Goal: Task Accomplishment & Management: Manage account settings

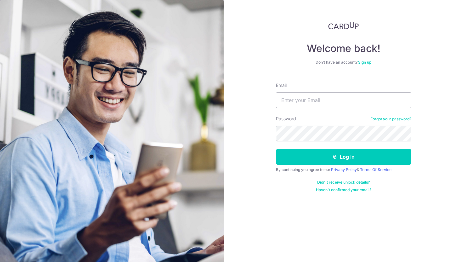
click at [355, 107] on input "Email" at bounding box center [343, 100] width 135 height 16
type input "[EMAIL_ADDRESS][DOMAIN_NAME]"
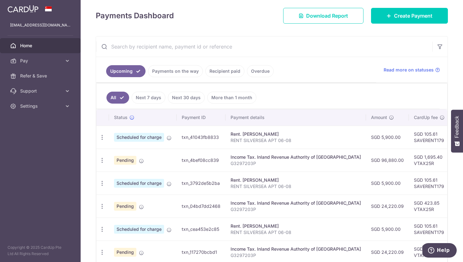
click at [34, 3] on link at bounding box center [23, 8] width 36 height 11
